Goal: Transaction & Acquisition: Subscribe to service/newsletter

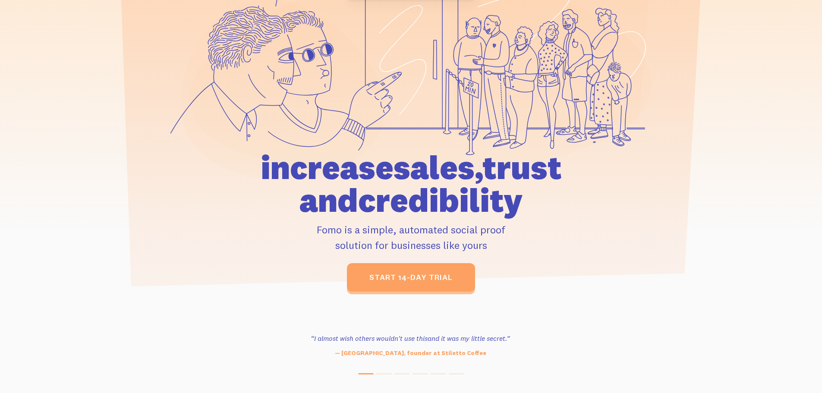
scroll to position [129, 0]
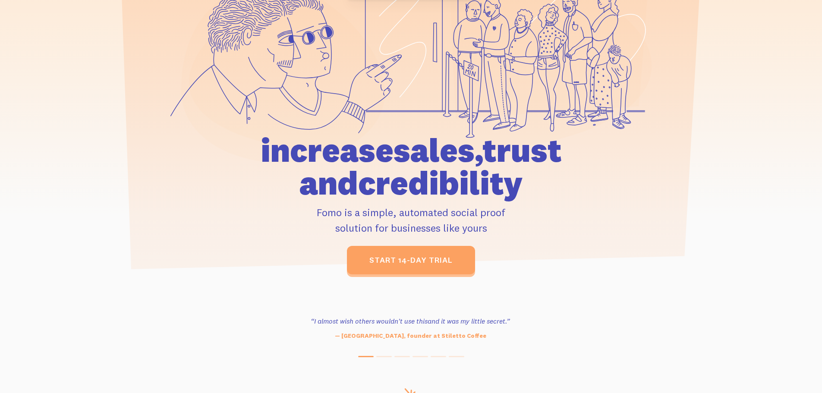
click at [427, 187] on h1 "increase sales, trust and credibility" at bounding box center [411, 167] width 400 height 66
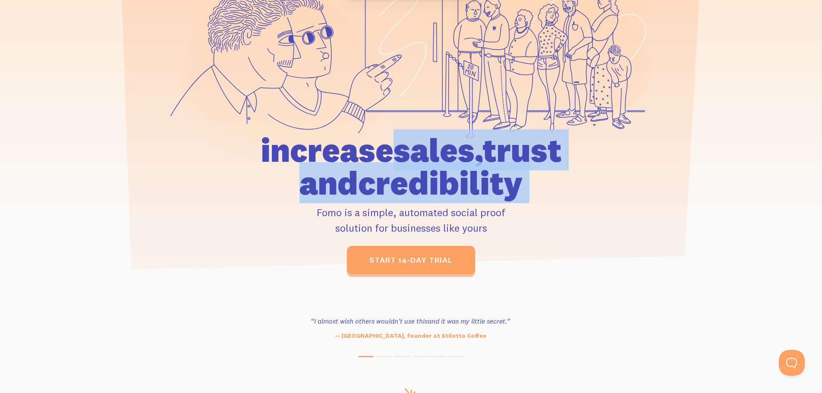
click at [427, 187] on h1 "increase sales, trust and credibility" at bounding box center [411, 167] width 400 height 66
click at [370, 164] on h1 "increase sales, trust and credibility" at bounding box center [411, 167] width 400 height 66
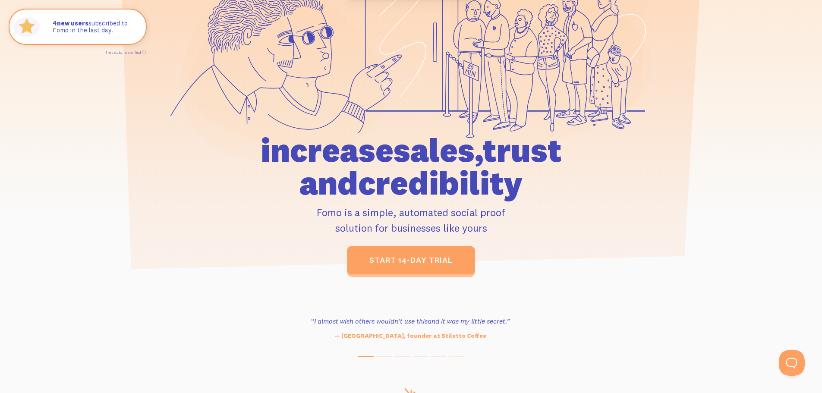
click at [366, 157] on h1 "increase sales, trust and credibility" at bounding box center [411, 167] width 400 height 66
click at [365, 152] on h1 "increase sales, trust and credibility" at bounding box center [411, 167] width 400 height 66
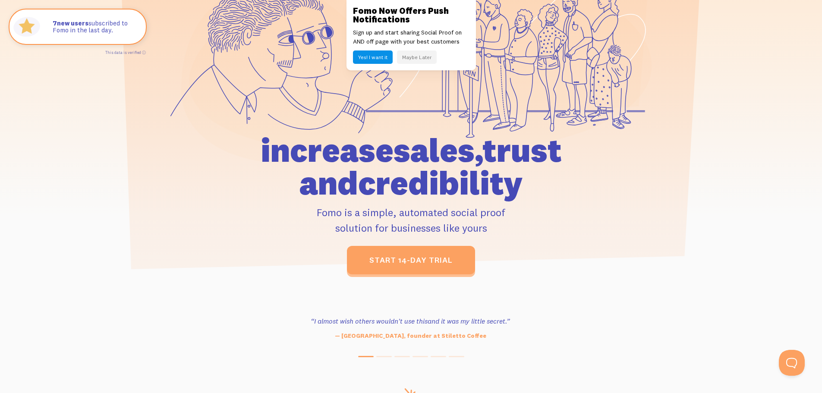
drag, startPoint x: 365, startPoint y: 152, endPoint x: 343, endPoint y: 206, distance: 57.7
click at [365, 152] on h1 "increase sales, trust and credibility" at bounding box center [411, 167] width 400 height 66
click at [391, 185] on h1 "increase sales, trust and credibility" at bounding box center [411, 167] width 400 height 66
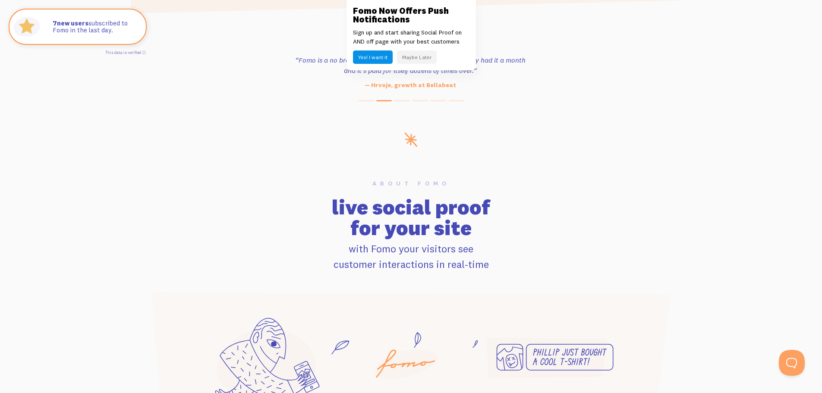
scroll to position [388, 0]
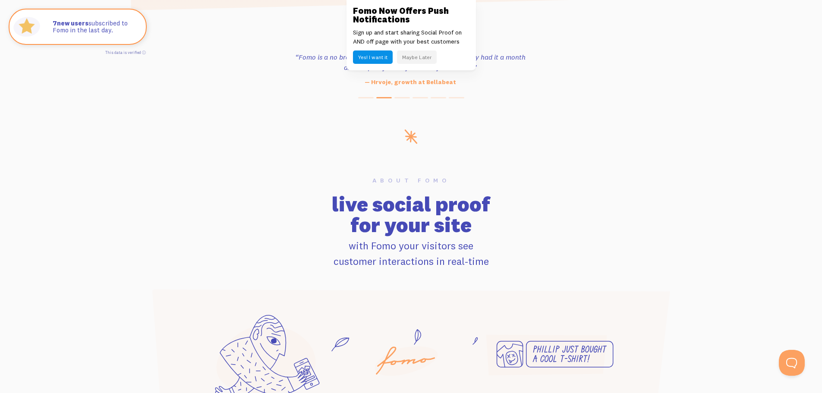
click at [419, 60] on button "Maybe Later" at bounding box center [417, 56] width 40 height 13
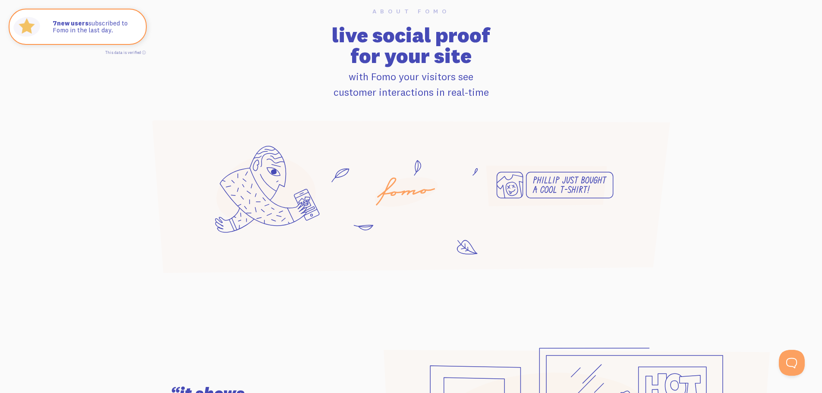
scroll to position [561, 0]
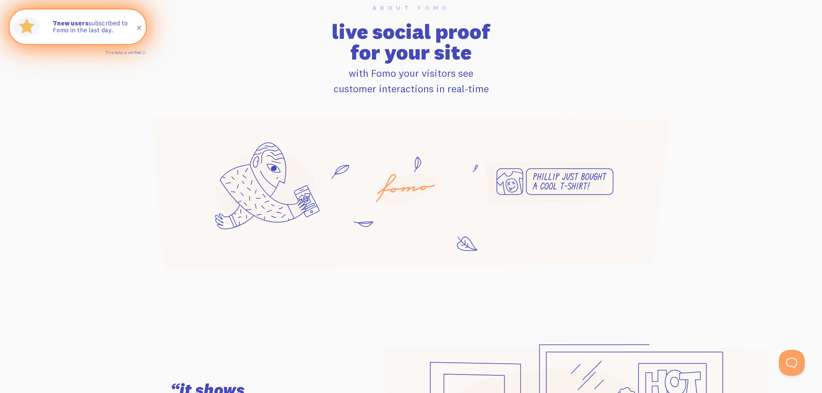
click at [140, 28] on span at bounding box center [139, 28] width 15 height 15
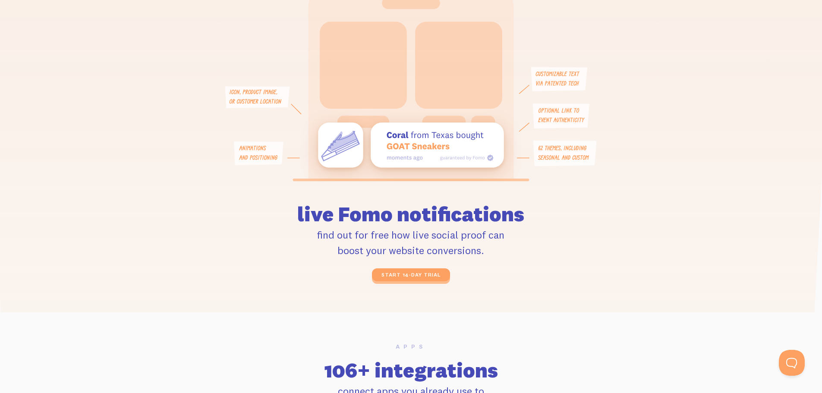
scroll to position [2028, 0]
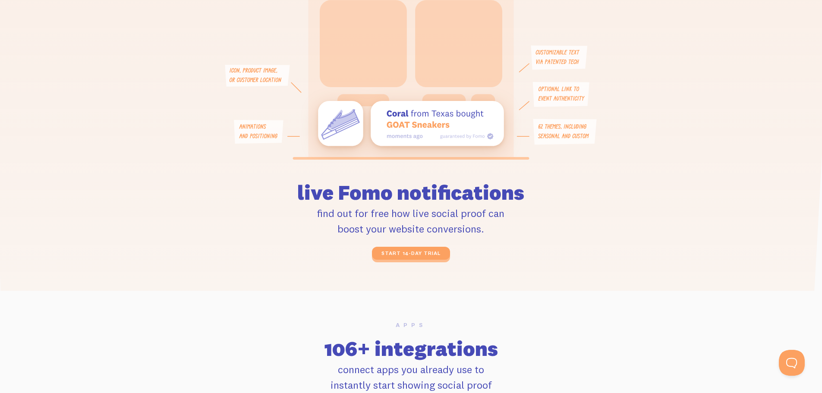
click at [406, 188] on h2 "live Fomo notifications" at bounding box center [411, 181] width 358 height 41
click at [402, 188] on h2 "live Fomo notifications" at bounding box center [411, 181] width 358 height 41
click at [393, 189] on h2 "live Fomo notifications" at bounding box center [411, 181] width 358 height 41
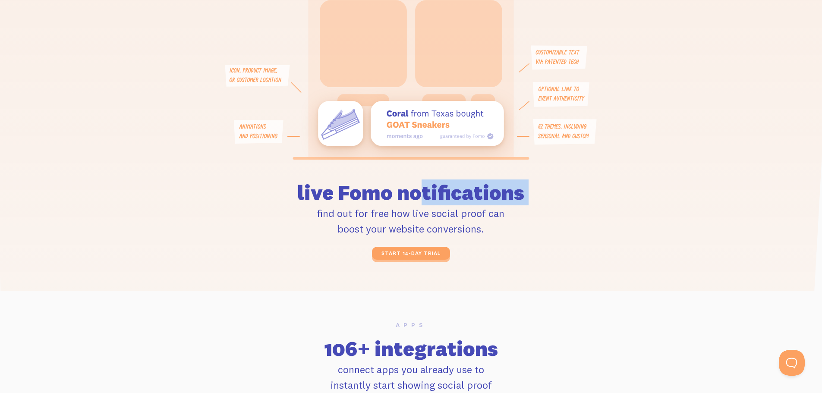
click at [383, 196] on h2 "live Fomo notifications" at bounding box center [411, 181] width 358 height 41
click at [384, 190] on h2 "live Fomo notifications" at bounding box center [411, 181] width 358 height 41
click at [348, 206] on p "find out for free how live social proof can boost your website conversions." at bounding box center [411, 220] width 358 height 31
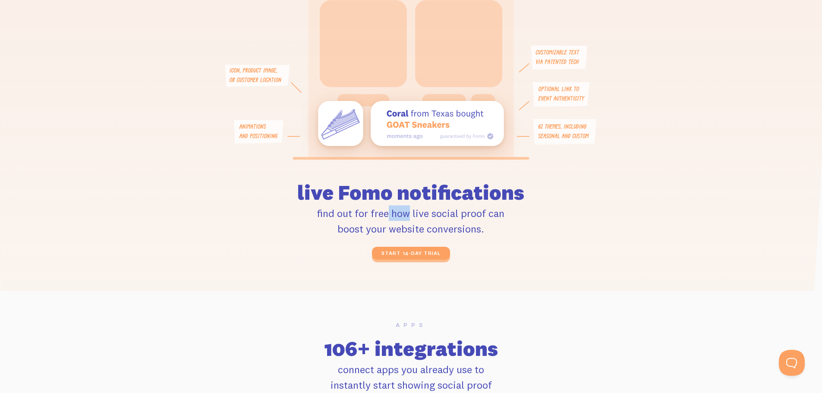
click at [348, 206] on p "find out for free how live social proof can boost your website conversions." at bounding box center [411, 220] width 358 height 31
click at [353, 197] on h2 "live Fomo notifications" at bounding box center [411, 181] width 358 height 41
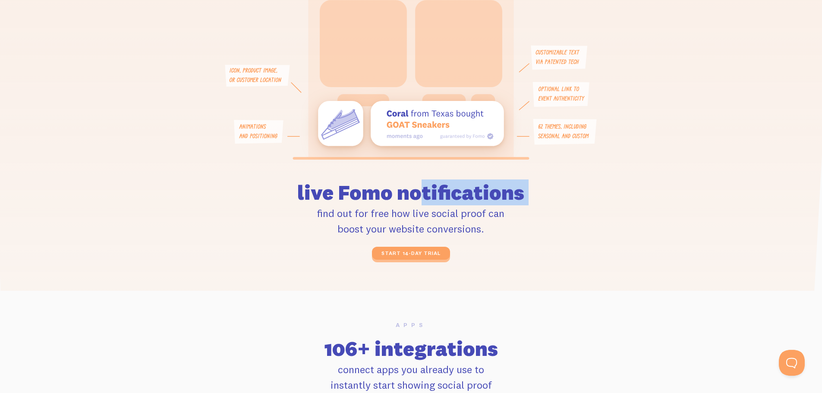
click at [337, 198] on h2 "live Fomo notifications" at bounding box center [411, 181] width 358 height 41
click at [336, 198] on h2 "live Fomo notifications" at bounding box center [411, 181] width 358 height 41
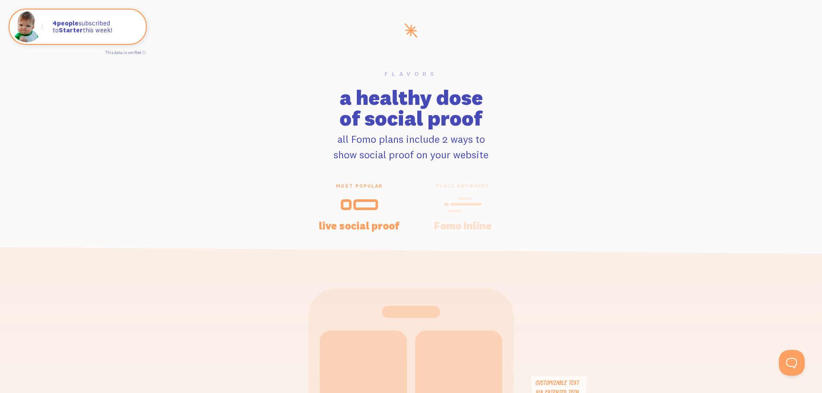
scroll to position [1762, 0]
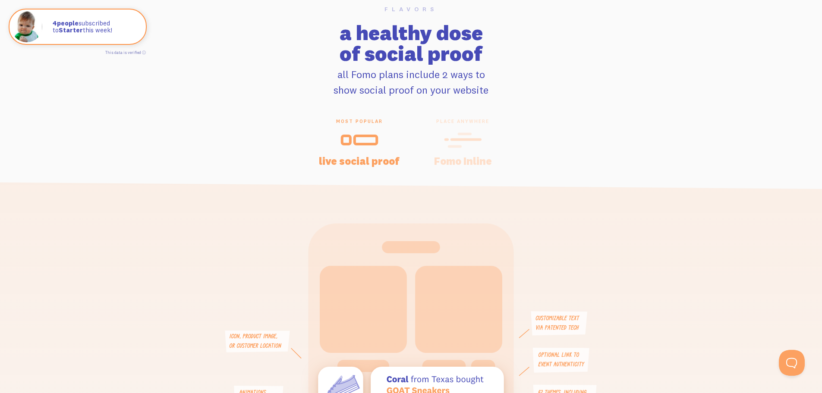
click at [465, 156] on h4 "Fomo Inline" at bounding box center [463, 161] width 83 height 10
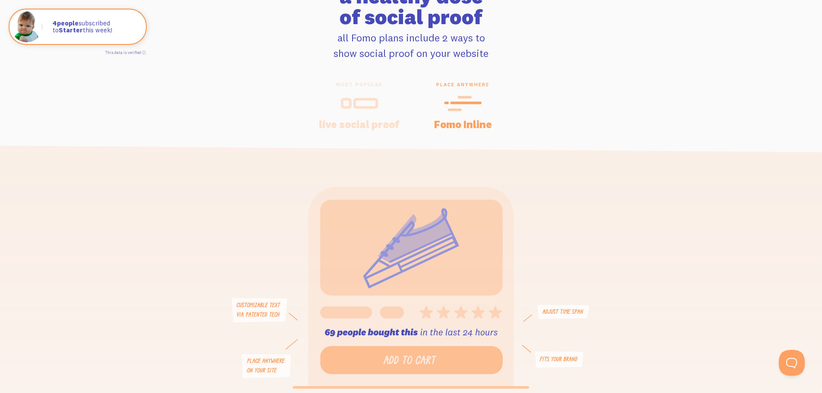
scroll to position [1805, 0]
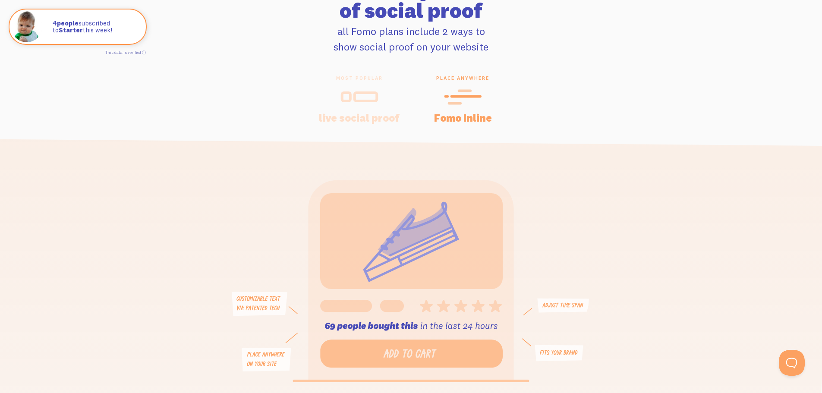
click at [394, 118] on h4 "live social proof" at bounding box center [359, 118] width 83 height 10
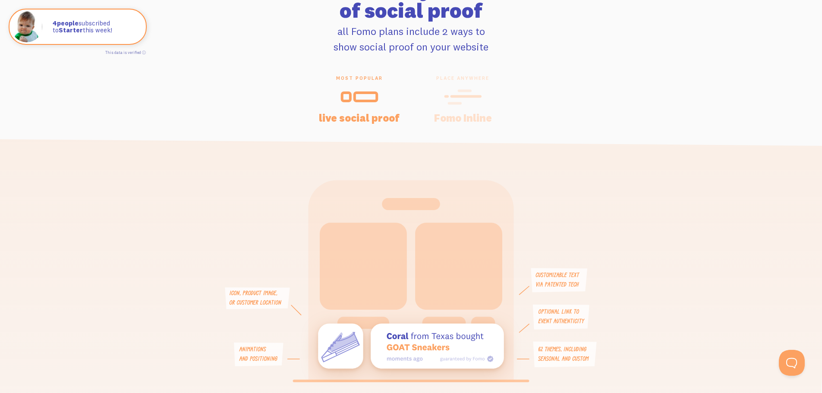
click at [461, 108] on div "place anywhere Fomo Inline" at bounding box center [463, 98] width 104 height 47
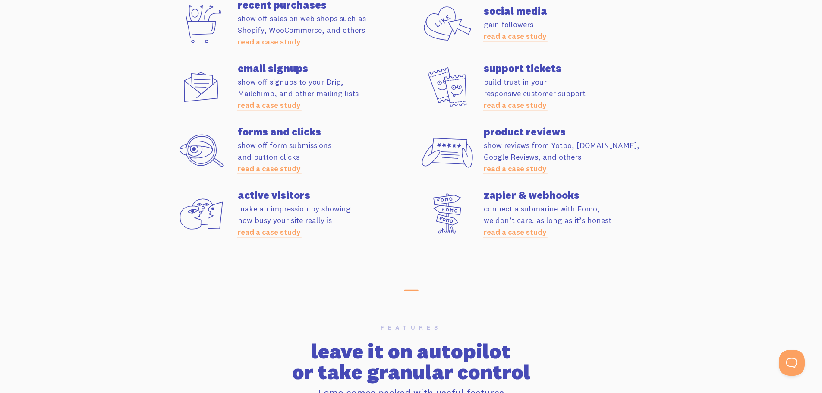
scroll to position [2496, 0]
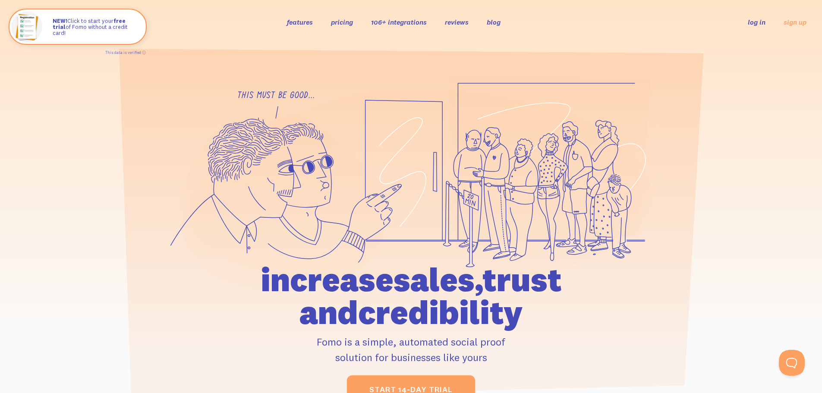
click at [484, 89] on icon at bounding box center [548, 162] width 203 height 173
click at [300, 215] on icon at bounding box center [283, 202] width 204 height 180
click at [312, 202] on icon at bounding box center [283, 202] width 204 height 180
click at [404, 196] on icon at bounding box center [420, 186] width 463 height 195
click at [670, 236] on div at bounding box center [411, 239] width 822 height 329
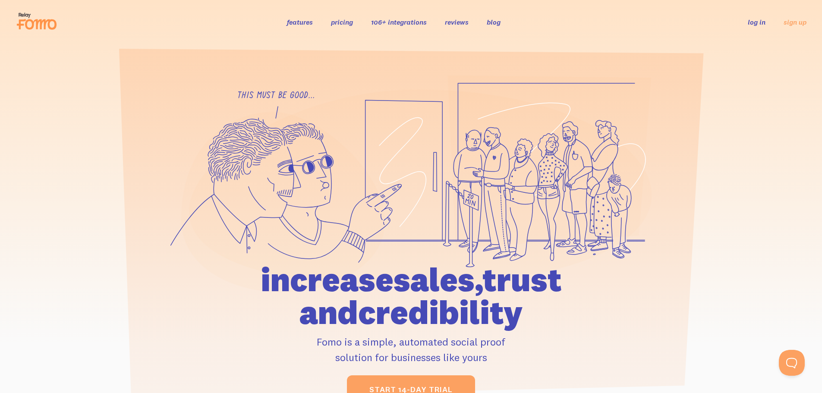
click at [670, 236] on div at bounding box center [411, 239] width 822 height 329
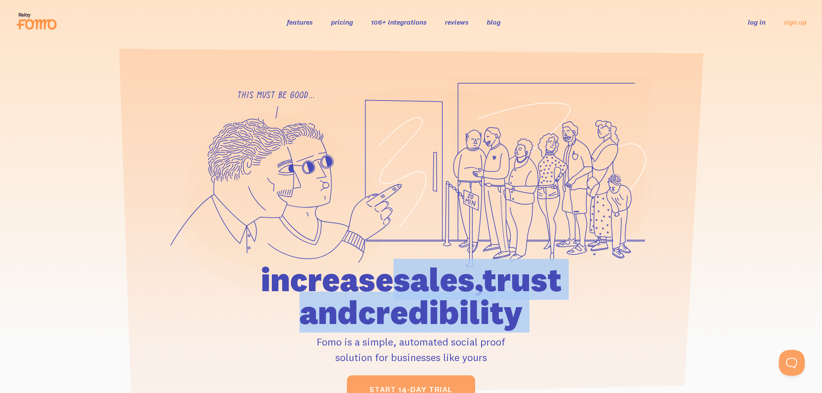
click at [670, 236] on div at bounding box center [411, 239] width 822 height 329
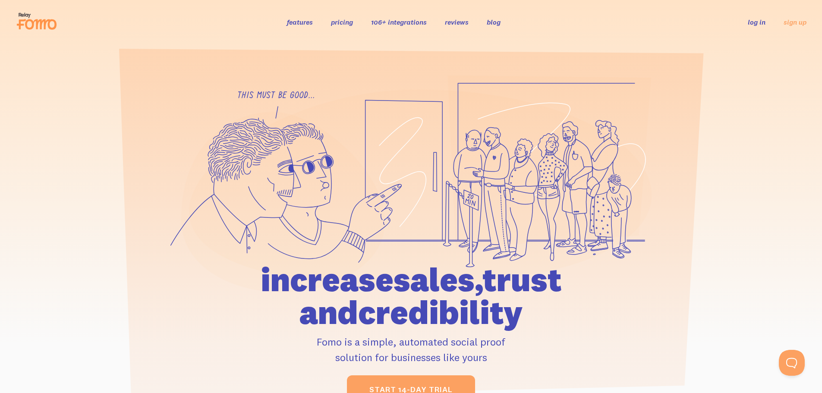
click at [730, 235] on div at bounding box center [411, 239] width 822 height 329
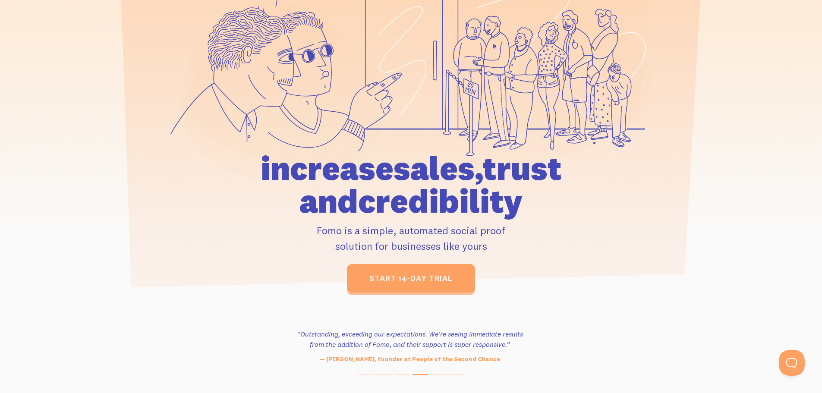
scroll to position [129, 0]
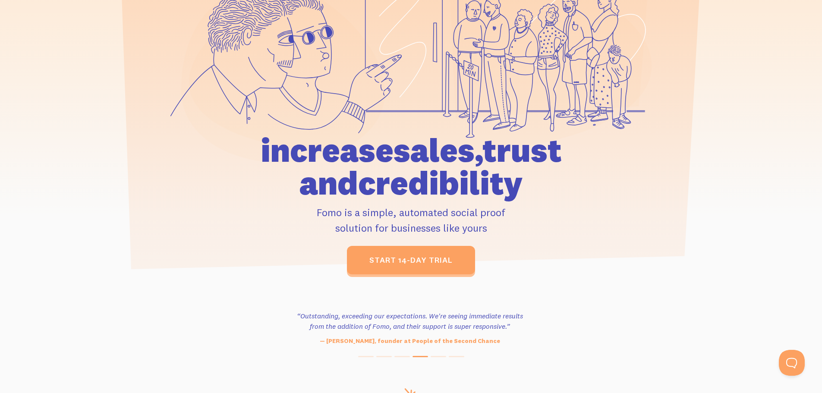
click at [396, 151] on h1 "increase sales, trust and credibility" at bounding box center [411, 167] width 400 height 66
click at [626, 299] on section "“Outstanding, exceeding our expectations. We're seeing immediate results from t…" at bounding box center [411, 334] width 822 height 109
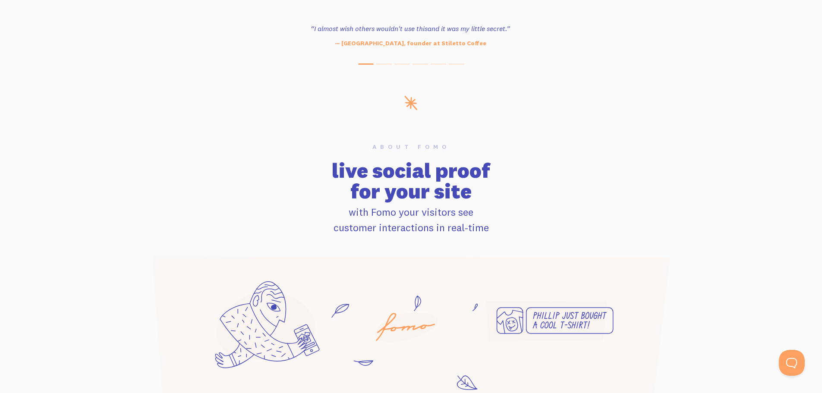
scroll to position [475, 0]
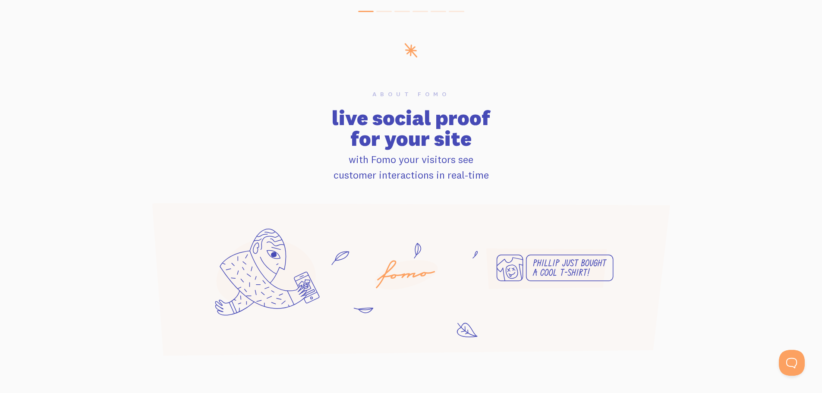
click at [487, 158] on p "with Fomo your visitors see customer interactions in real-time" at bounding box center [411, 166] width 542 height 31
click at [482, 148] on div "About Fomo live social proof for your site with Fomo your visitors see customer…" at bounding box center [411, 136] width 552 height 91
click at [472, 137] on h2 "live social proof for your site" at bounding box center [411, 127] width 542 height 41
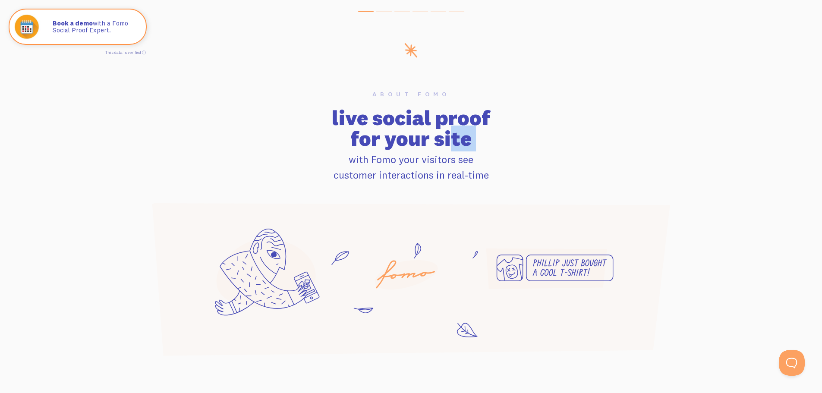
click at [416, 130] on h2 "live social proof for your site" at bounding box center [411, 127] width 542 height 41
click at [447, 179] on p "with Fomo your visitors see customer interactions in real-time" at bounding box center [411, 166] width 542 height 31
click at [458, 135] on h2 "live social proof for your site" at bounding box center [411, 127] width 542 height 41
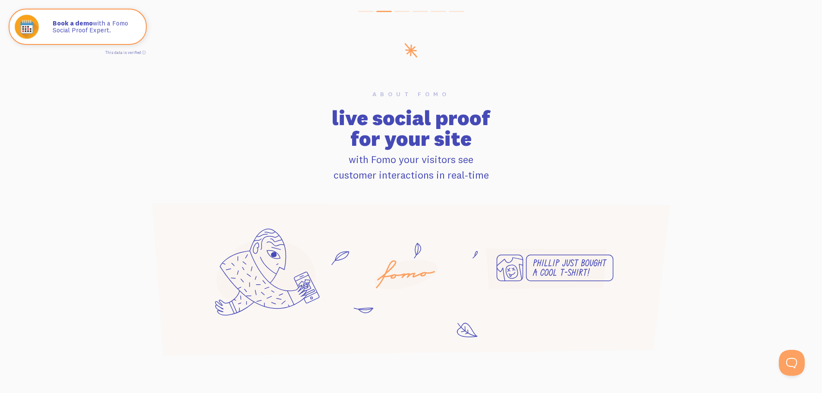
click at [458, 135] on h2 "live social proof for your site" at bounding box center [411, 127] width 542 height 41
click at [166, 132] on h2 "live social proof for your site" at bounding box center [411, 127] width 542 height 41
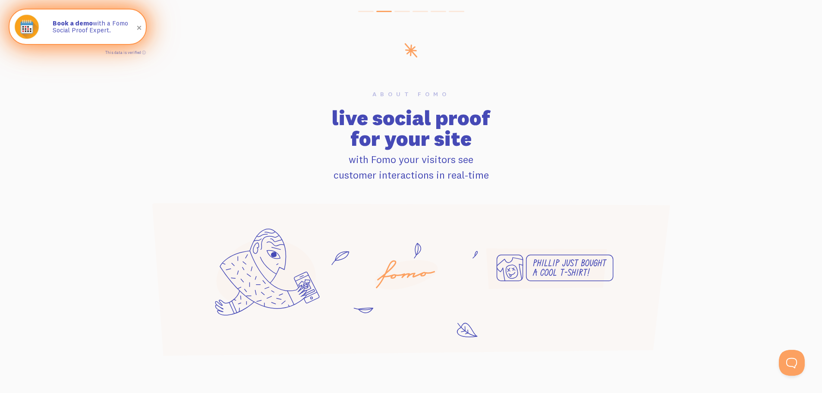
click at [139, 27] on span at bounding box center [139, 28] width 15 height 15
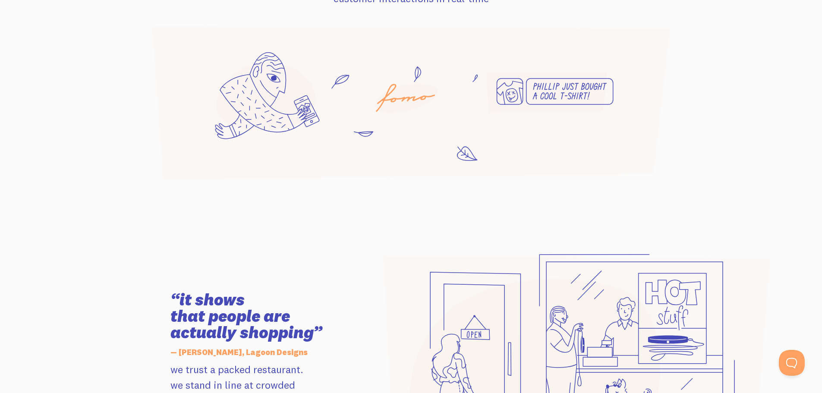
scroll to position [690, 0]
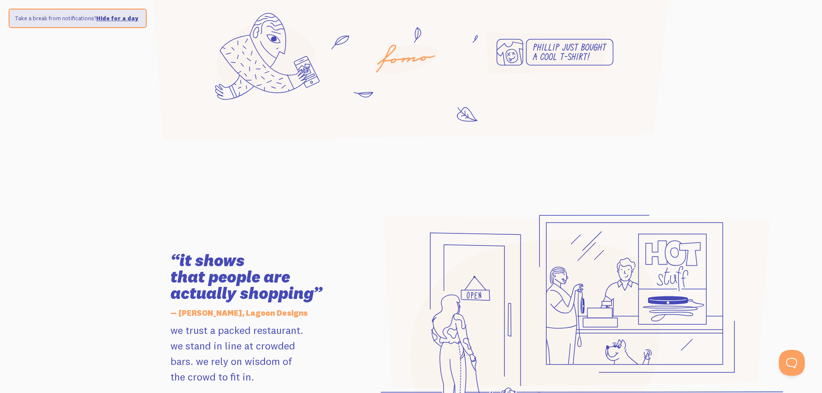
click at [775, 362] on icon at bounding box center [582, 338] width 403 height 247
click at [784, 359] on button "Open Beacon popover" at bounding box center [790, 361] width 26 height 26
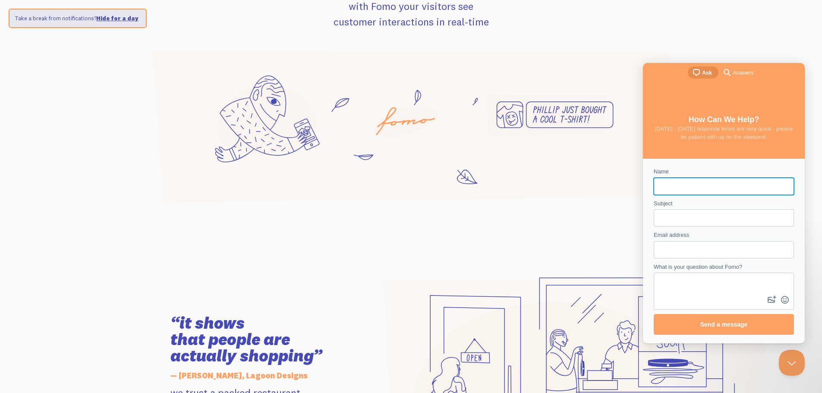
scroll to position [604, 0]
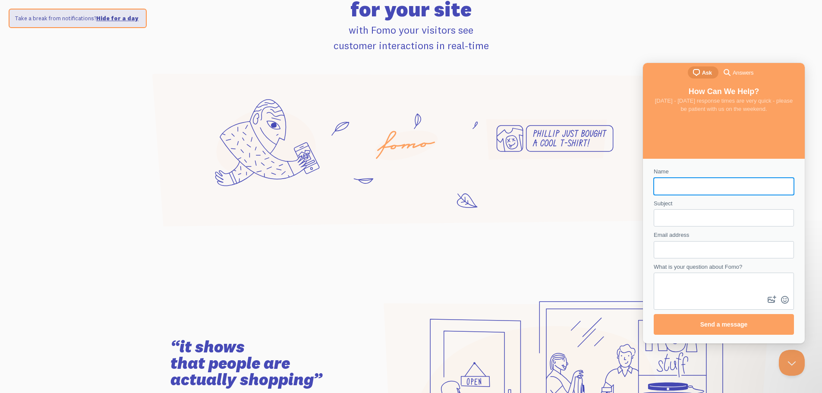
click at [240, 156] on icon at bounding box center [412, 144] width 390 height 68
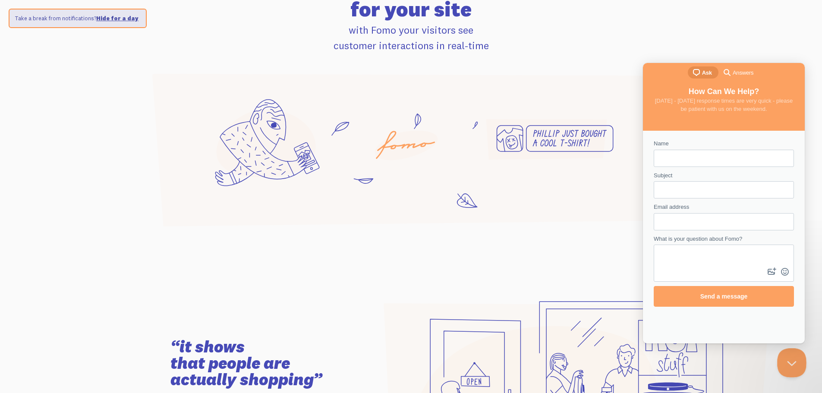
click at [792, 359] on button "Close Beacon popover" at bounding box center [790, 361] width 26 height 26
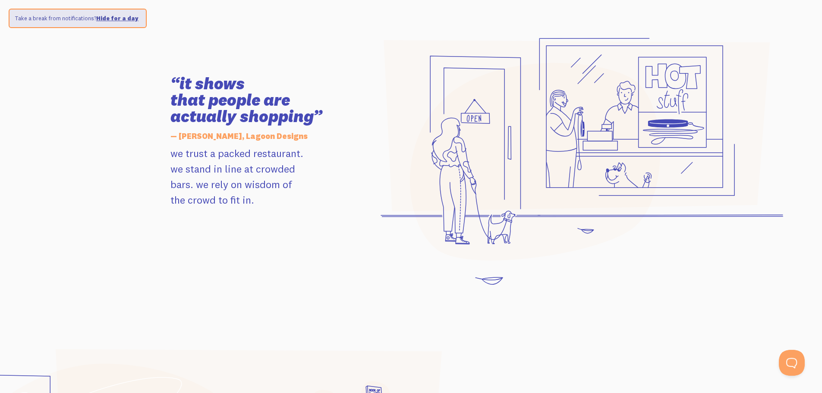
scroll to position [777, 0]
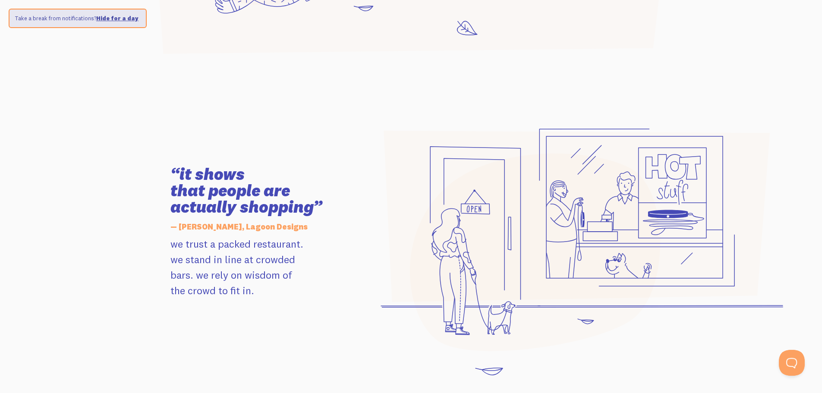
drag, startPoint x: 617, startPoint y: 197, endPoint x: 595, endPoint y: 194, distance: 21.7
click at [616, 197] on icon at bounding box center [577, 216] width 386 height 171
click at [592, 193] on icon at bounding box center [577, 216] width 386 height 171
click at [621, 147] on icon at bounding box center [577, 216] width 386 height 171
click at [571, 148] on icon at bounding box center [577, 216] width 386 height 171
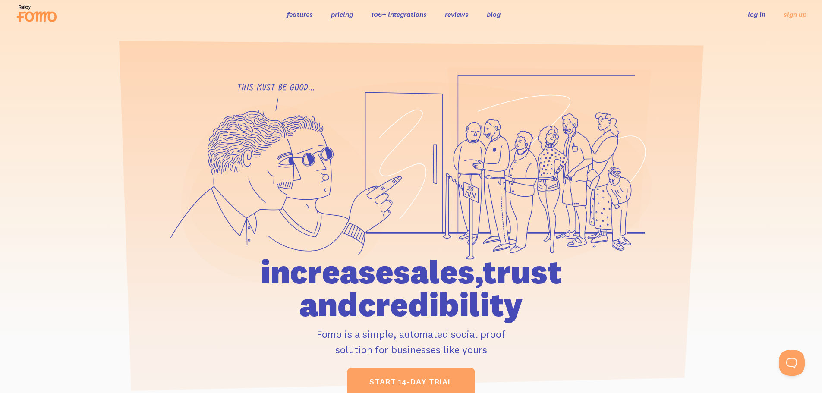
scroll to position [0, 0]
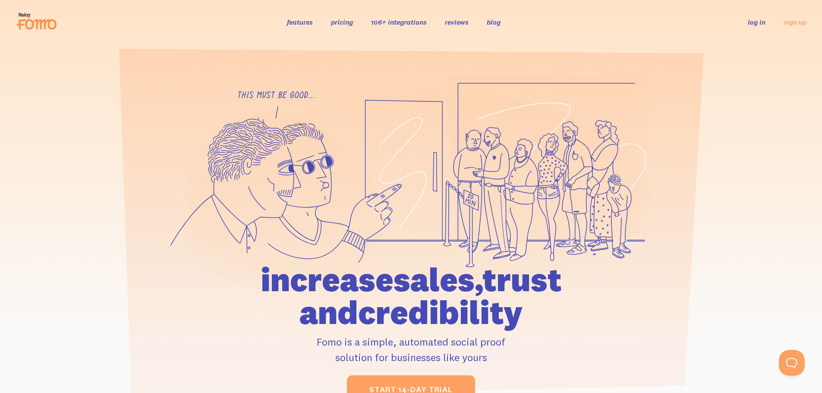
click at [357, 154] on icon at bounding box center [420, 186] width 463 height 195
click at [340, 173] on icon at bounding box center [283, 202] width 204 height 180
click at [403, 271] on h1 "increase sales, trust and credibility" at bounding box center [411, 296] width 400 height 66
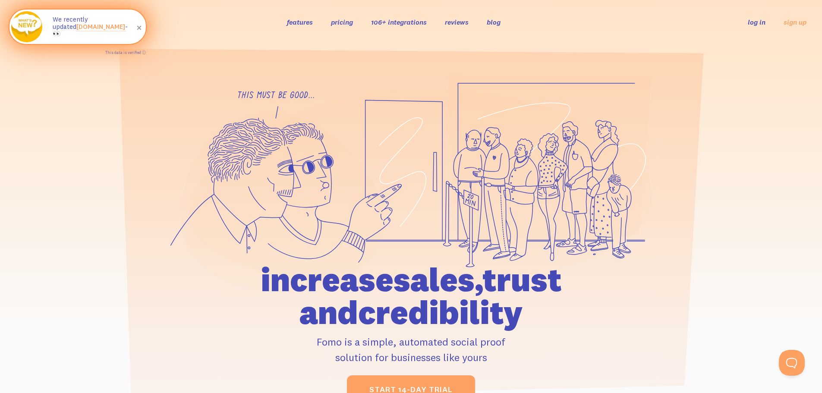
click at [91, 26] on link "new.fomo.com" at bounding box center [100, 26] width 49 height 8
click at [137, 29] on span at bounding box center [139, 28] width 15 height 15
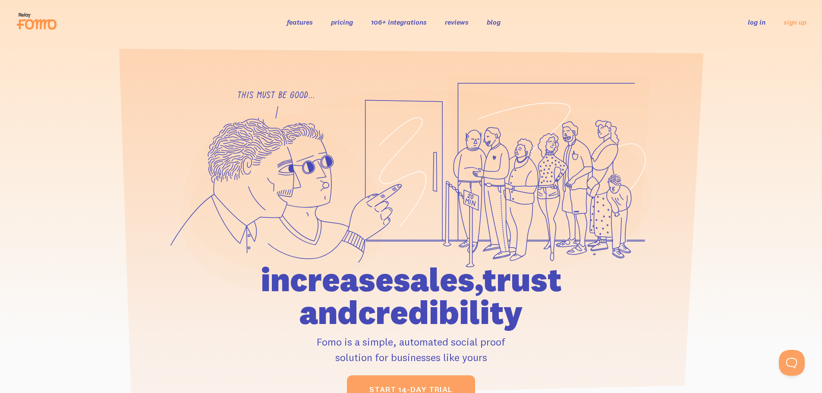
click at [322, 289] on h1 "increase sales, trust and credibility" at bounding box center [411, 296] width 400 height 66
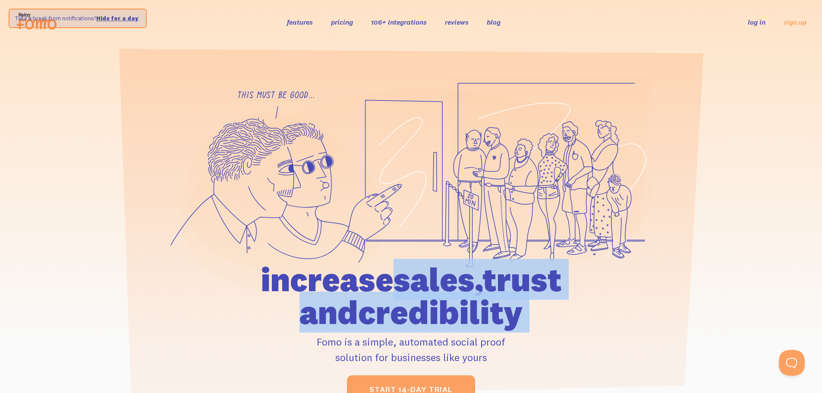
click at [322, 289] on h1 "increase sales, trust and credibility" at bounding box center [411, 296] width 400 height 66
click at [400, 285] on h1 "increase sales, trust and credibility" at bounding box center [411, 296] width 400 height 66
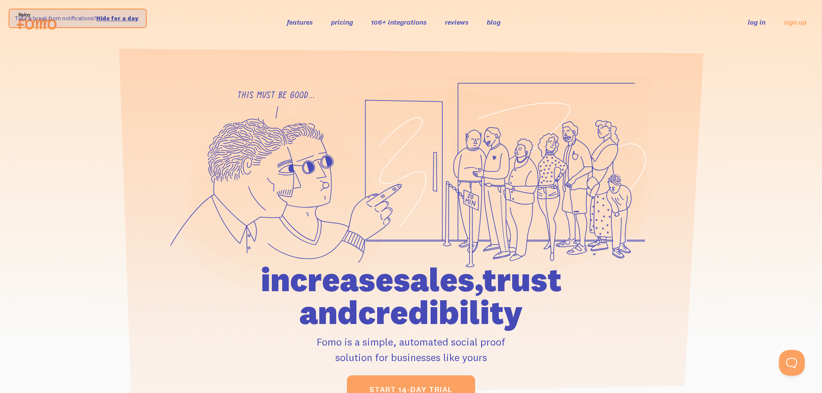
click at [269, 254] on icon at bounding box center [283, 202] width 204 height 180
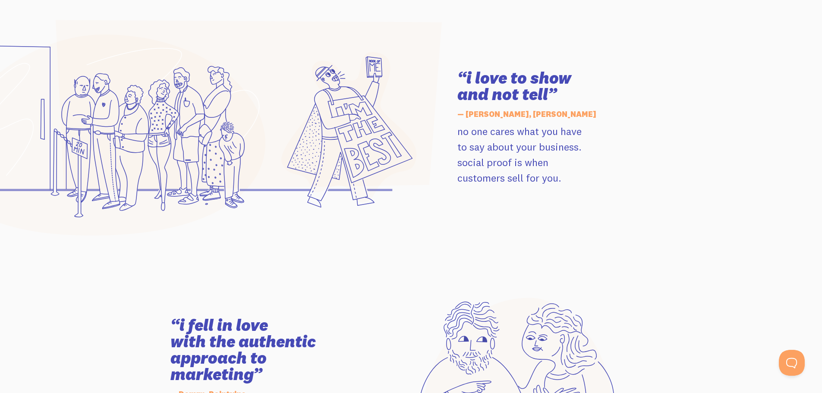
scroll to position [1208, 0]
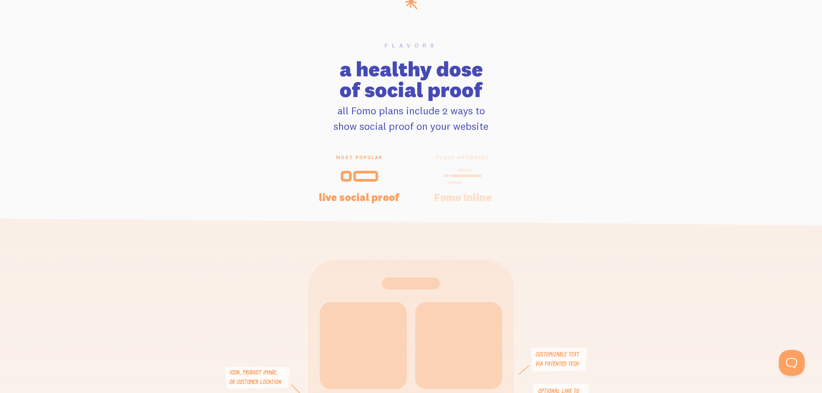
click at [495, 179] on div at bounding box center [463, 176] width 83 height 21
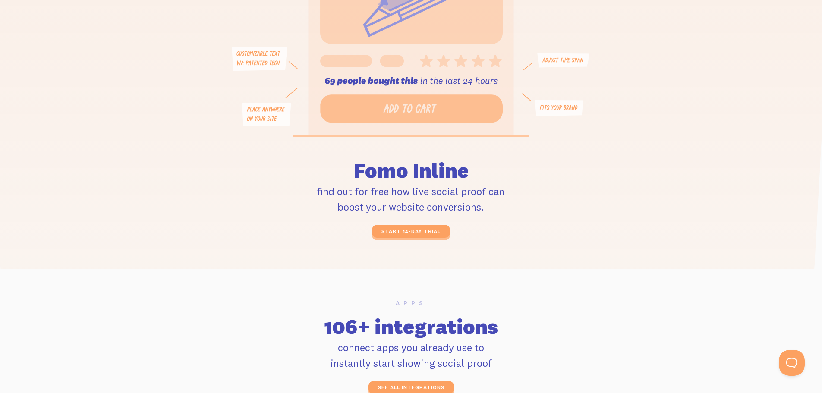
scroll to position [2071, 0]
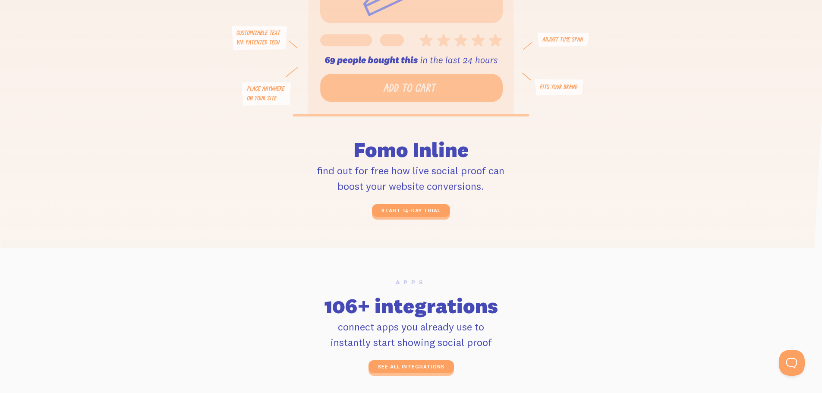
click at [227, 217] on div "Fomo Inline find out for free how live social proof can boost your website conv…" at bounding box center [411, 168] width 368 height 98
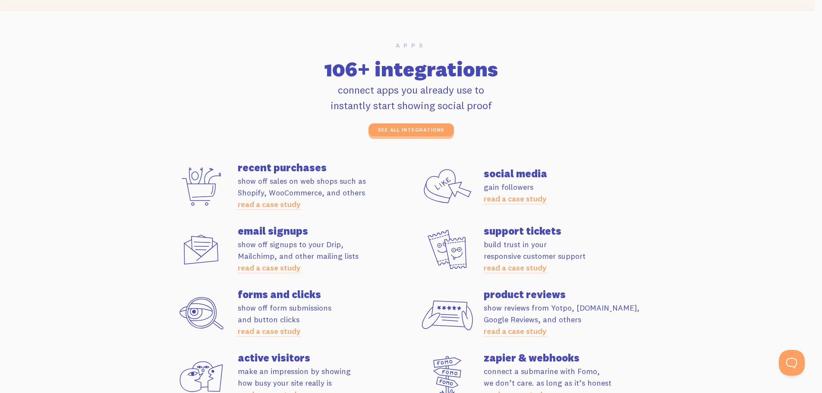
scroll to position [2287, 0]
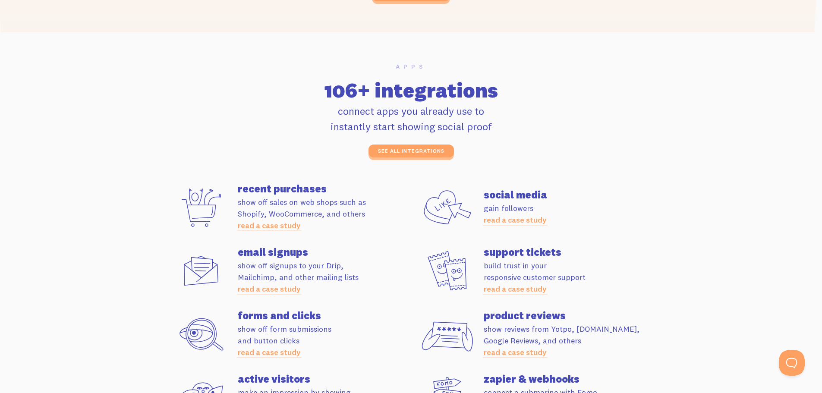
click at [404, 161] on div "Apps 106+ integrations connect apps you already use to instantly start showing …" at bounding box center [411, 250] width 492 height 374
click at [406, 152] on link "see all integrations" at bounding box center [410, 153] width 85 height 13
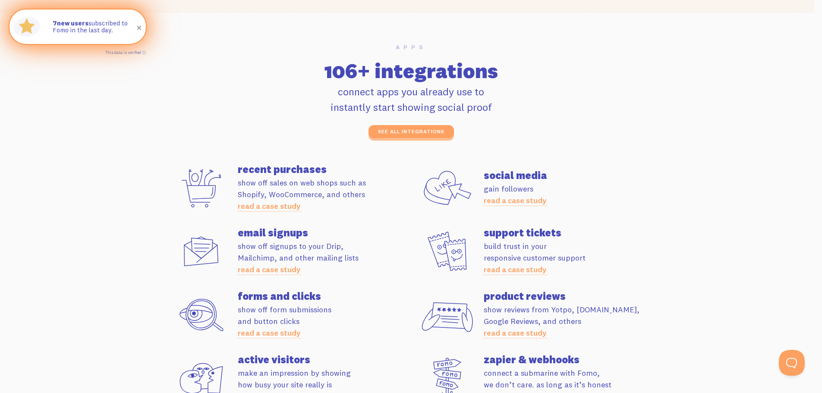
scroll to position [2373, 0]
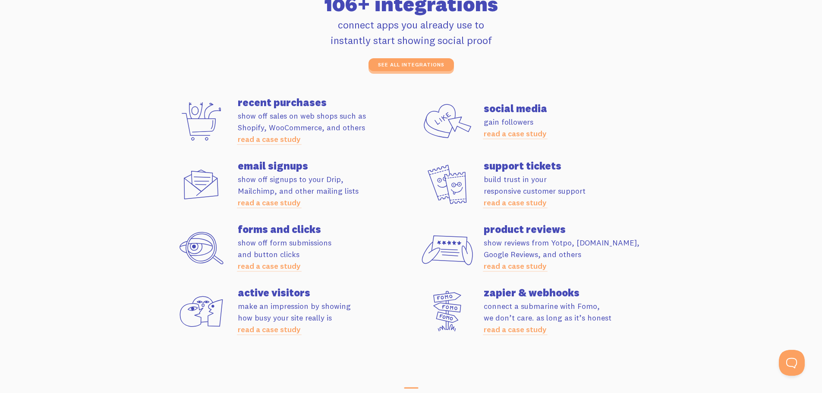
click at [149, 228] on section "Apps 106+ integrations connect apps you already use to instantly start showing …" at bounding box center [411, 164] width 822 height 436
drag, startPoint x: 644, startPoint y: 256, endPoint x: 627, endPoint y: 278, distance: 27.7
click at [645, 257] on p "show reviews from Yotpo, Judge.me, Google Reviews, and others read a case study" at bounding box center [570, 254] width 173 height 35
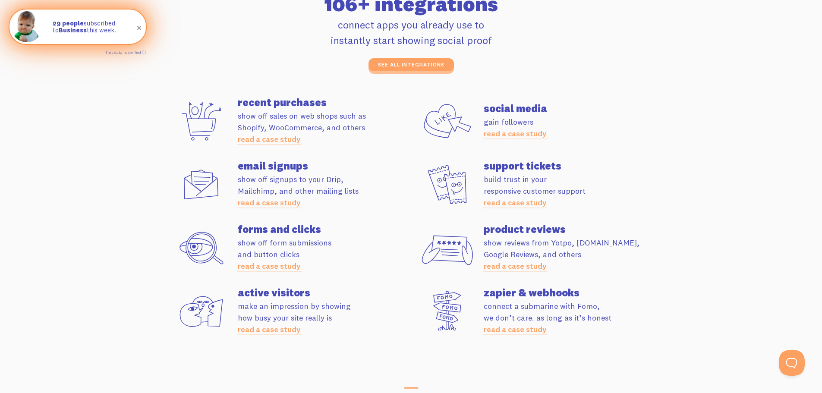
click at [534, 289] on h4 "zapier & webhooks" at bounding box center [570, 292] width 173 height 10
drag, startPoint x: 534, startPoint y: 289, endPoint x: 543, endPoint y: 292, distance: 9.3
click at [535, 288] on h4 "zapier & webhooks" at bounding box center [570, 292] width 173 height 10
drag, startPoint x: 117, startPoint y: 109, endPoint x: 136, endPoint y: 146, distance: 42.1
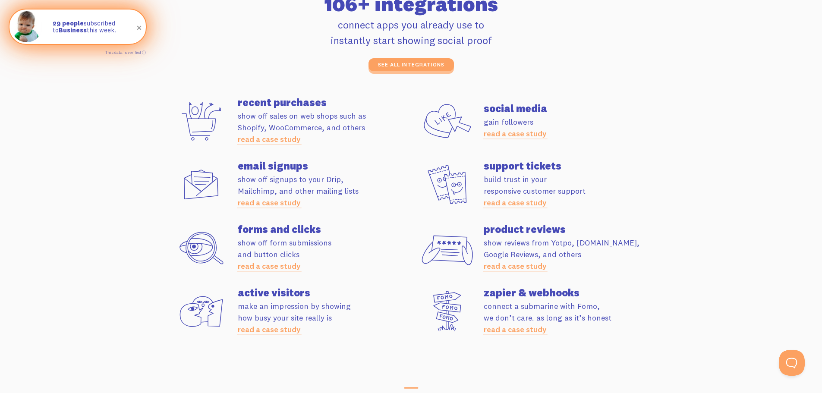
click at [119, 111] on section "Apps 106+ integrations connect apps you already use to instantly start showing …" at bounding box center [411, 164] width 822 height 436
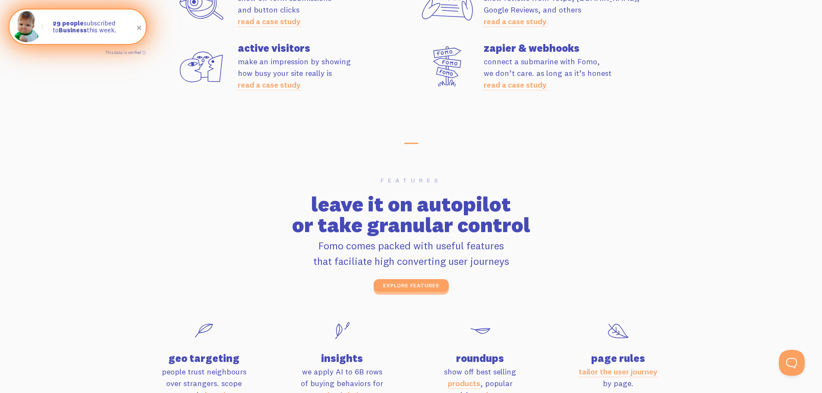
scroll to position [2632, 0]
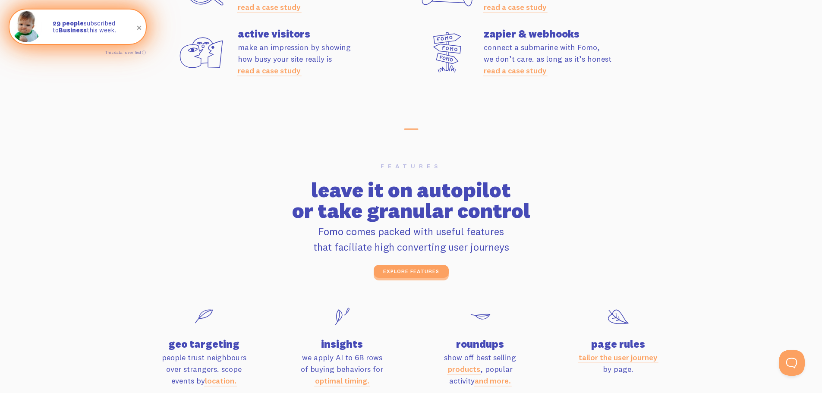
click at [439, 197] on h2 "leave it on autopilot or take granular control" at bounding box center [411, 199] width 482 height 41
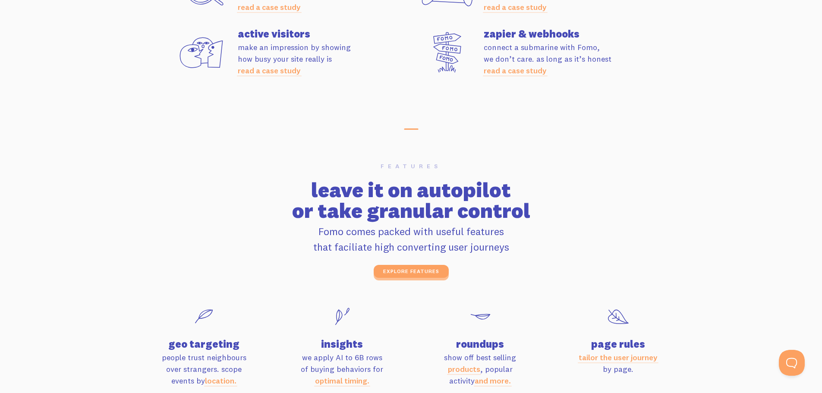
click at [439, 197] on h2 "leave it on autopilot or take granular control" at bounding box center [411, 199] width 482 height 41
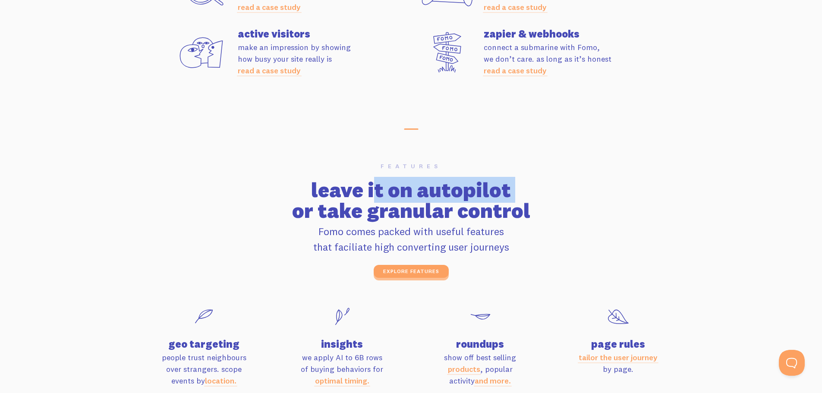
click at [439, 197] on h2 "leave it on autopilot or take granular control" at bounding box center [411, 199] width 482 height 41
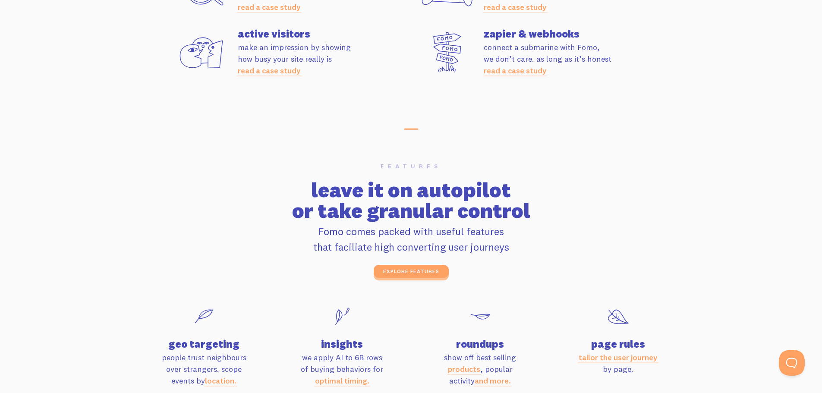
click at [374, 210] on h2 "leave it on autopilot or take granular control" at bounding box center [411, 199] width 482 height 41
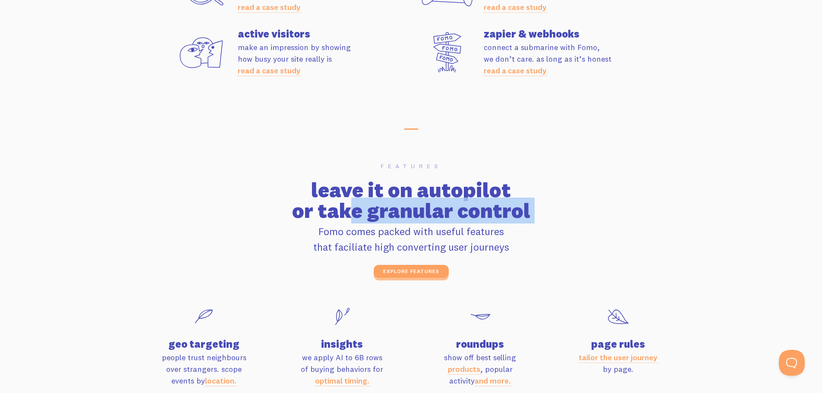
click at [374, 210] on h2 "leave it on autopilot or take granular control" at bounding box center [411, 199] width 482 height 41
click at [356, 212] on h2 "leave it on autopilot or take granular control" at bounding box center [411, 199] width 482 height 41
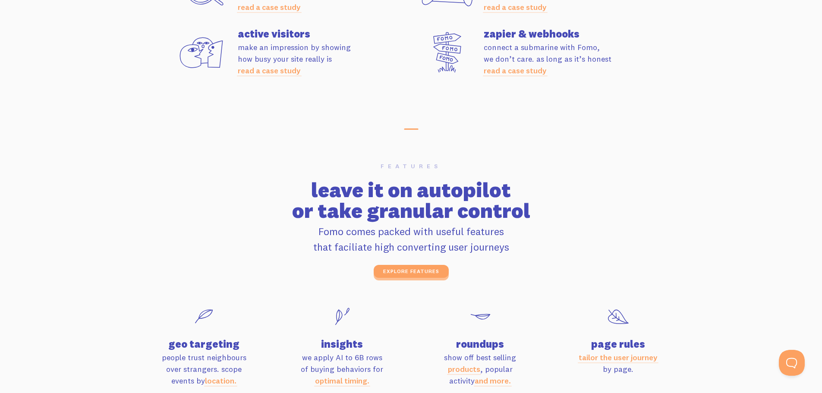
click at [349, 192] on h2 "leave it on autopilot or take granular control" at bounding box center [411, 199] width 482 height 41
click at [348, 192] on h2 "leave it on autopilot or take granular control" at bounding box center [411, 199] width 482 height 41
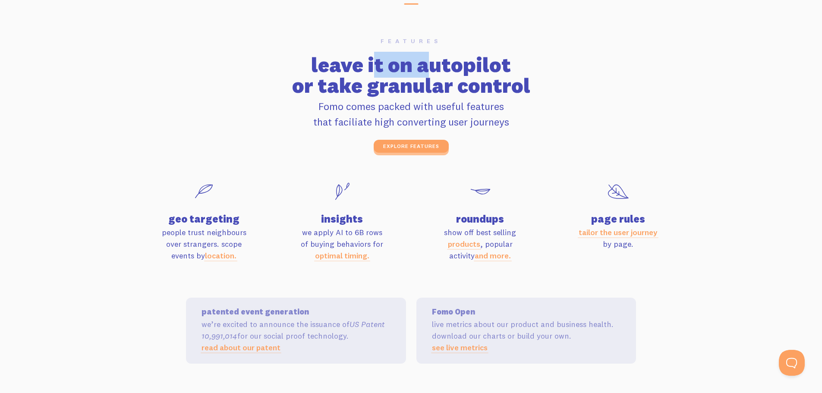
scroll to position [2805, 0]
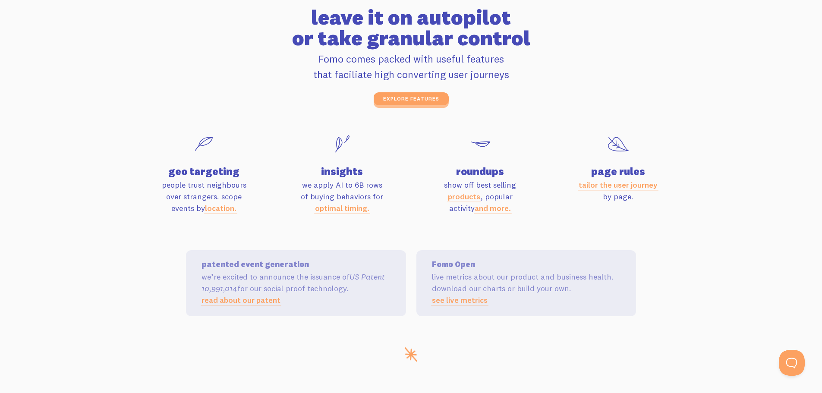
click at [226, 178] on div "geo targeting people trust neighbours over strangers. scope events by location." at bounding box center [204, 172] width 128 height 83
click at [225, 178] on div "geo targeting people trust neighbours over strangers. scope events by location." at bounding box center [204, 172] width 128 height 83
click at [323, 164] on div "insights we apply AI to 6B rows of buying behaviors for optimal timing." at bounding box center [342, 172] width 128 height 83
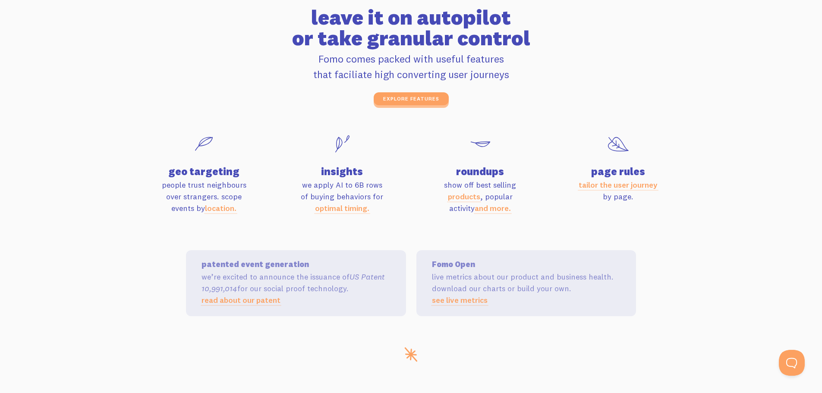
click at [454, 168] on h4 "roundups" at bounding box center [480, 171] width 128 height 10
click at [598, 166] on h4 "page rules" at bounding box center [618, 171] width 128 height 10
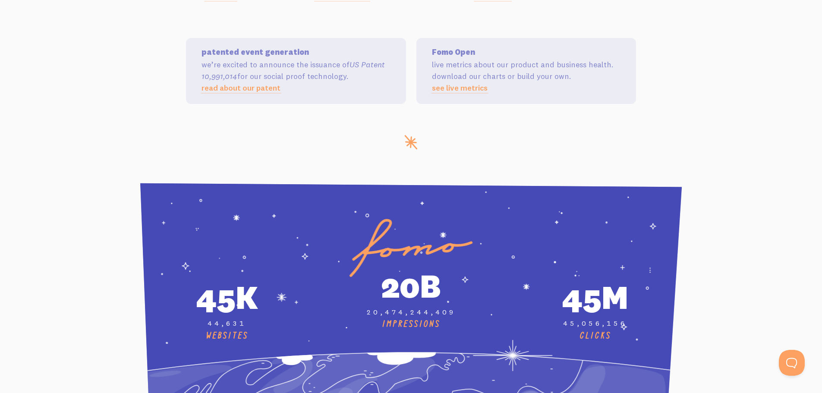
scroll to position [3107, 0]
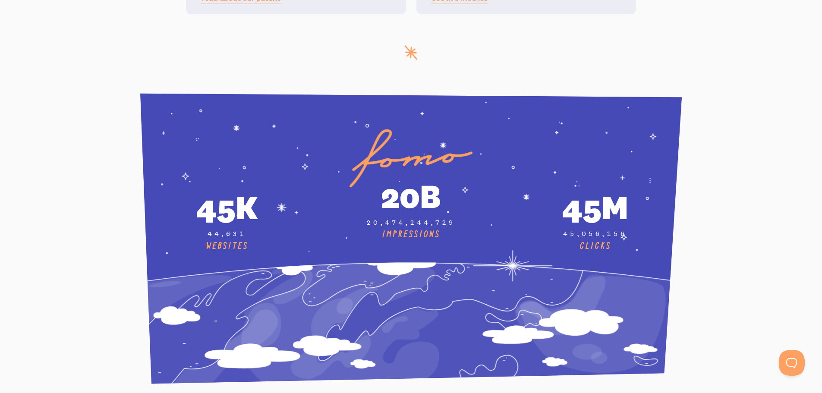
click at [253, 325] on icon at bounding box center [251, 331] width 35 height 13
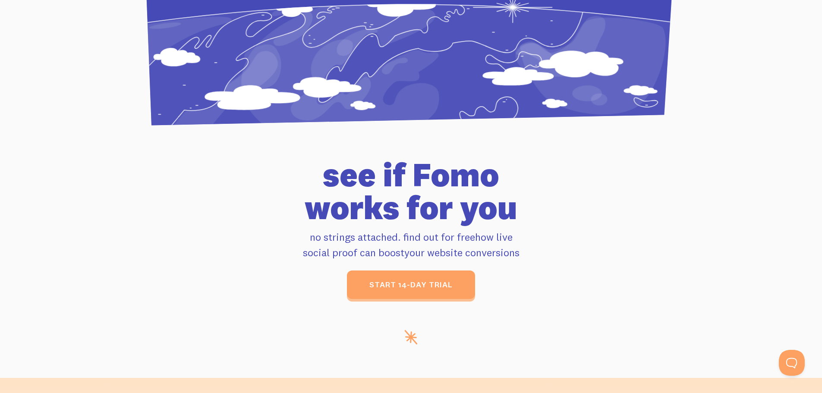
scroll to position [3365, 0]
click at [400, 195] on h1 "see if Fomo works for you" at bounding box center [411, 191] width 482 height 66
click at [393, 174] on h1 "see if Fomo works for you" at bounding box center [411, 191] width 482 height 66
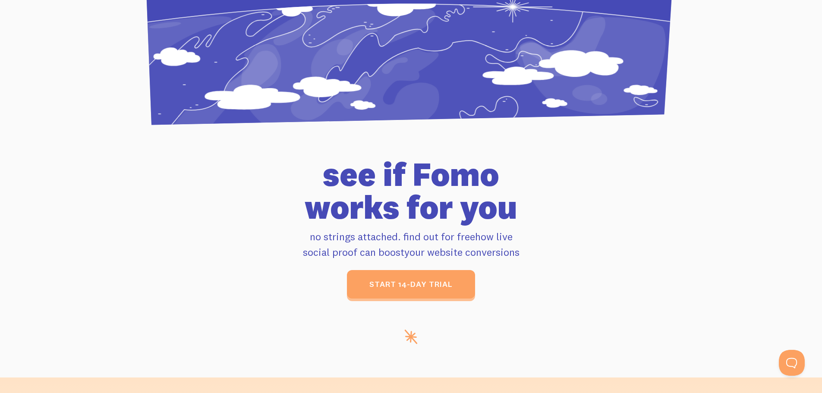
drag, startPoint x: 309, startPoint y: 172, endPoint x: 574, endPoint y: 224, distance: 269.9
click at [574, 224] on div "see if Fomo works for you no strings attached. find out for free how live socia…" at bounding box center [411, 228] width 492 height 141
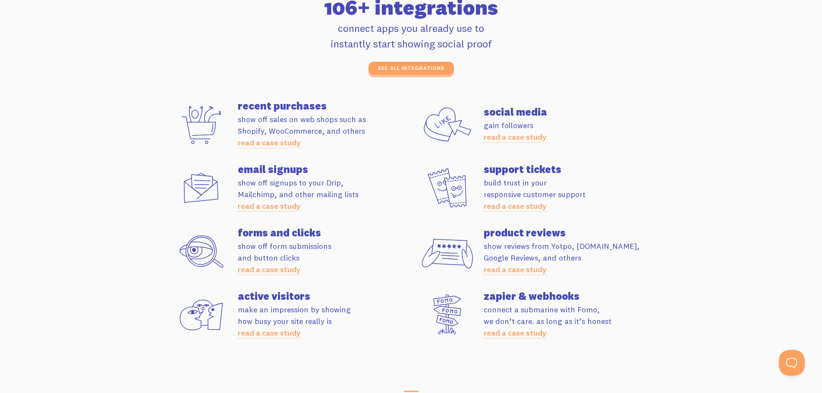
scroll to position [2373, 0]
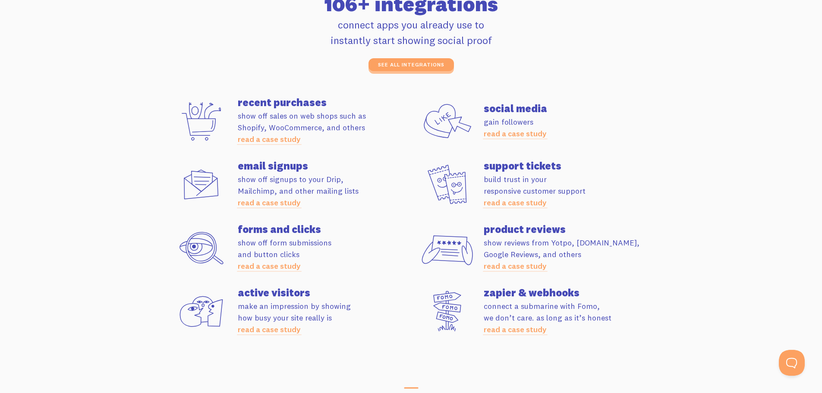
click at [510, 130] on link "read a case study" at bounding box center [515, 134] width 63 height 10
click at [277, 132] on p "show off sales on web shops such as Shopify, WooCommerce, and others read a cas…" at bounding box center [324, 127] width 173 height 35
click at [272, 142] on link "read a case study" at bounding box center [269, 139] width 63 height 10
click at [142, 123] on section "Apps 106+ integrations connect apps you already use to instantly start showing …" at bounding box center [411, 164] width 822 height 436
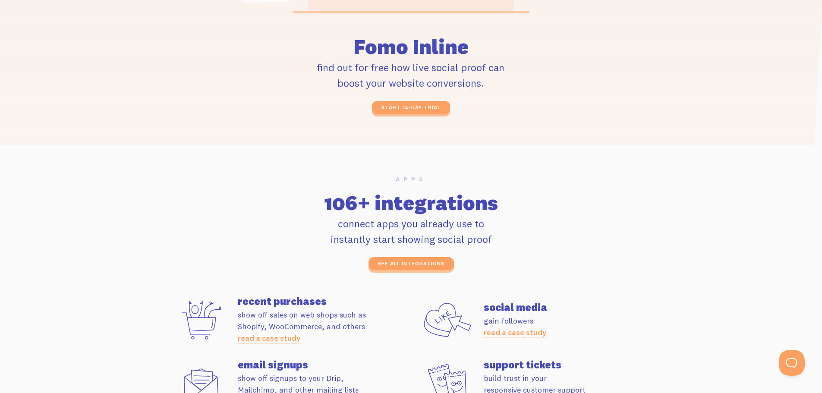
scroll to position [2157, 0]
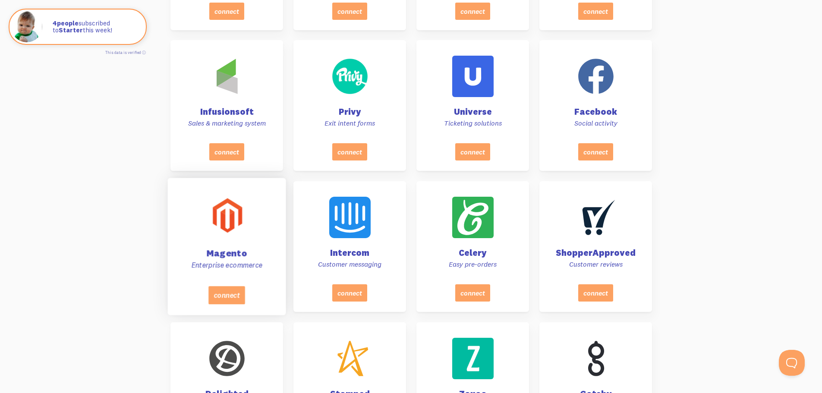
scroll to position [1294, 0]
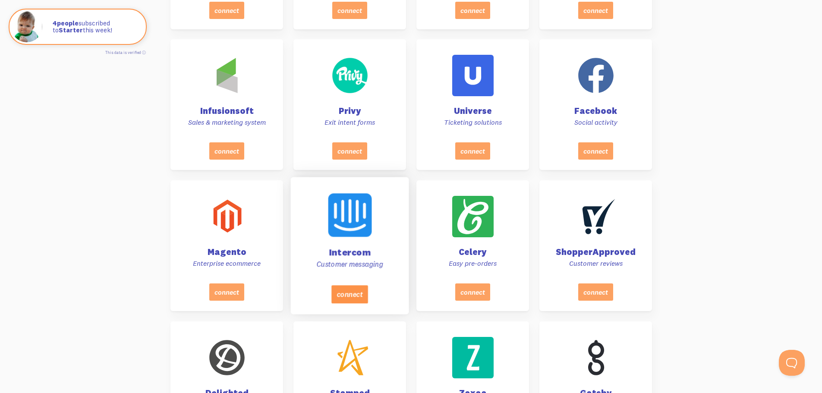
click at [359, 288] on button "connect" at bounding box center [349, 294] width 37 height 18
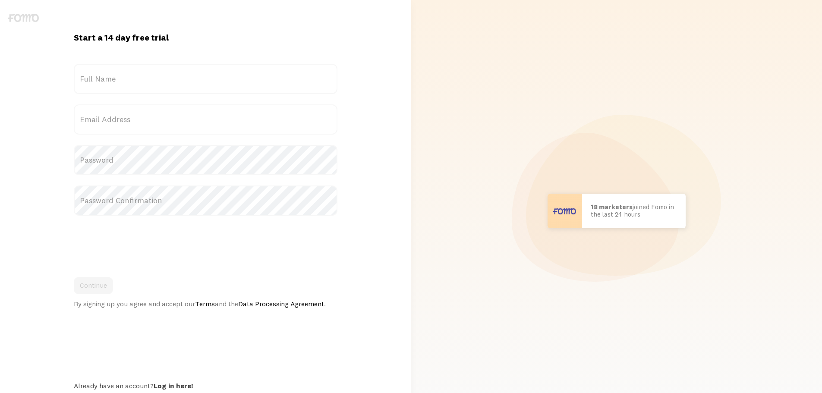
drag, startPoint x: 9, startPoint y: 222, endPoint x: 19, endPoint y: 222, distance: 9.9
